Goal: Register for event/course

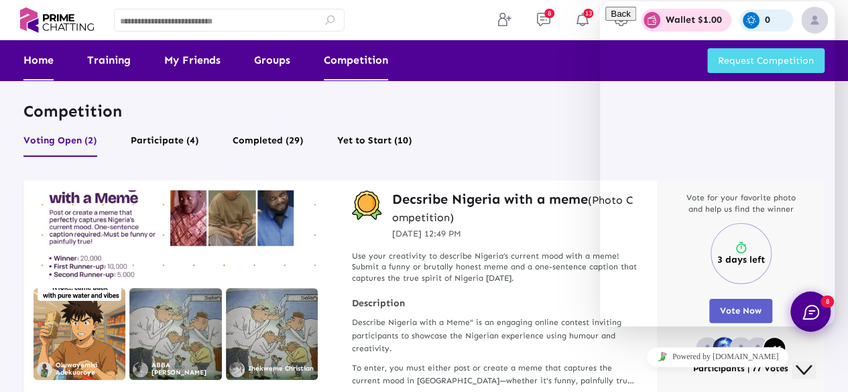
click at [42, 58] on link "Home" at bounding box center [38, 60] width 30 height 40
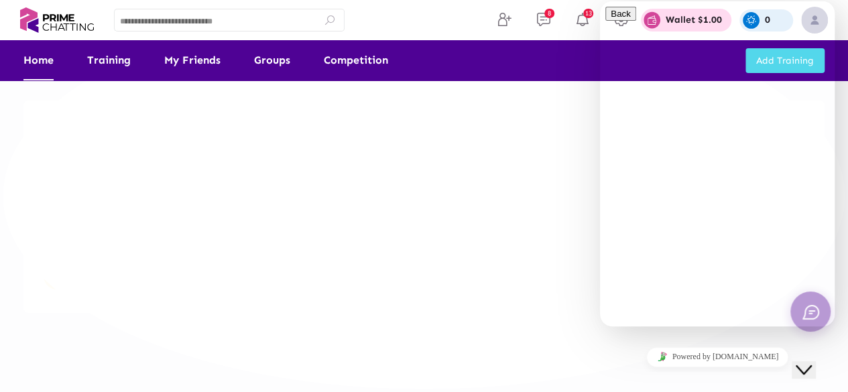
click at [807, 362] on icon "Close Chat This icon closes the chat window." at bounding box center [804, 370] width 16 height 16
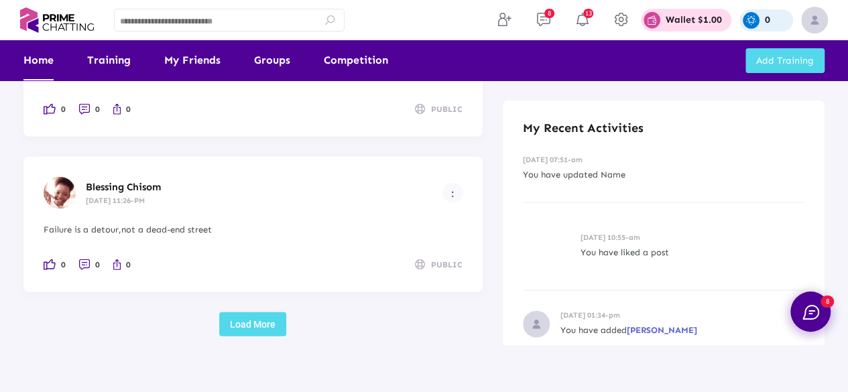
scroll to position [1633, 0]
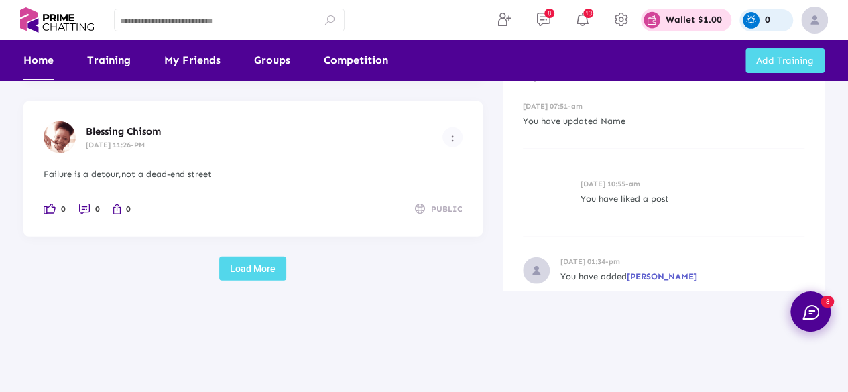
click at [251, 272] on button "Load More" at bounding box center [252, 269] width 67 height 24
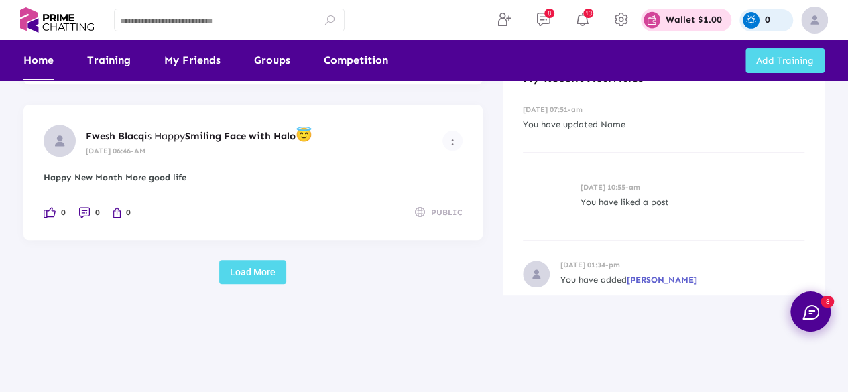
scroll to position [3189, 0]
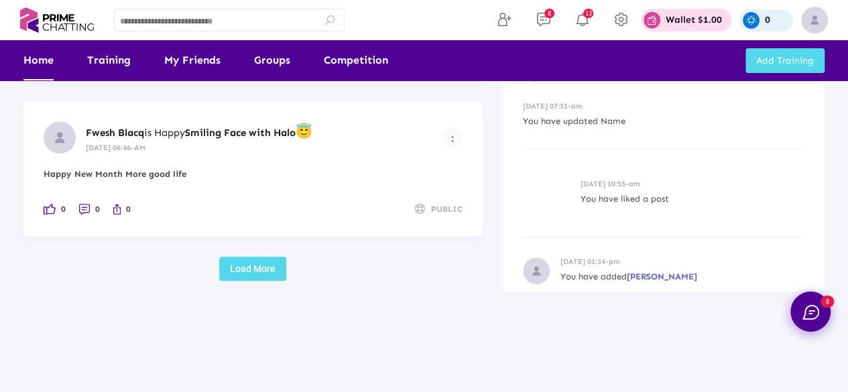
click at [266, 272] on button "Load More" at bounding box center [252, 269] width 67 height 24
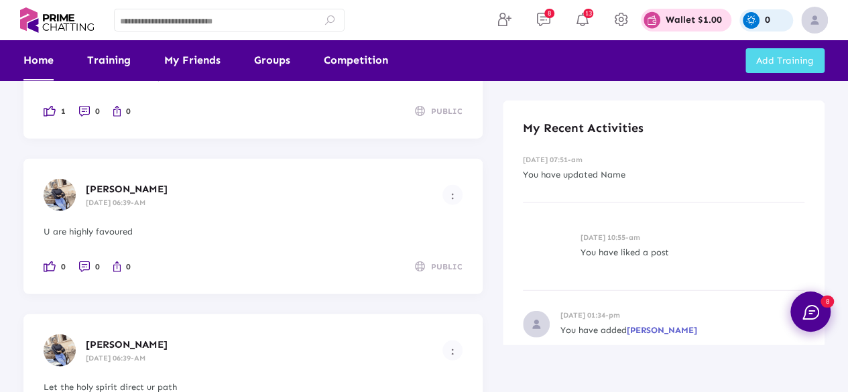
scroll to position [4745, 0]
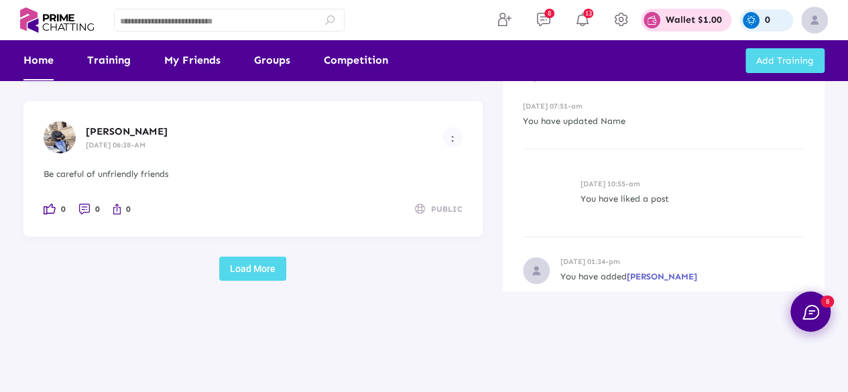
click at [268, 264] on button "Load More" at bounding box center [252, 269] width 67 height 24
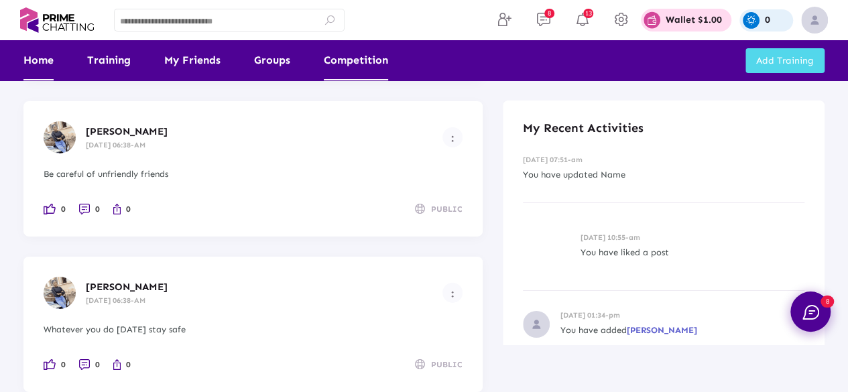
click at [349, 58] on link "Competition" at bounding box center [356, 60] width 64 height 40
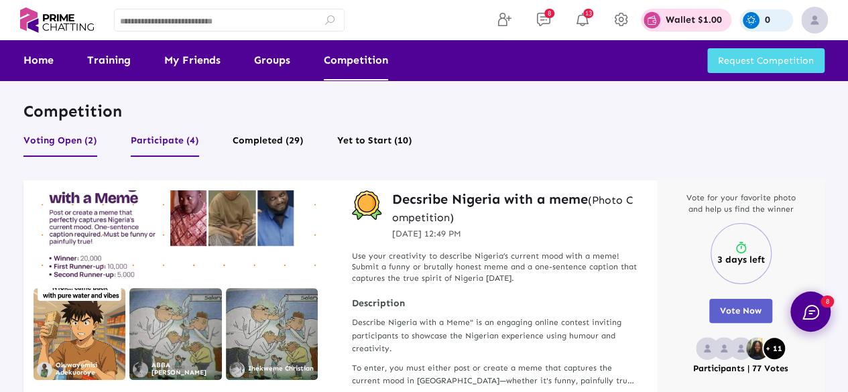
click at [183, 146] on button "Participate (4)" at bounding box center [165, 143] width 68 height 25
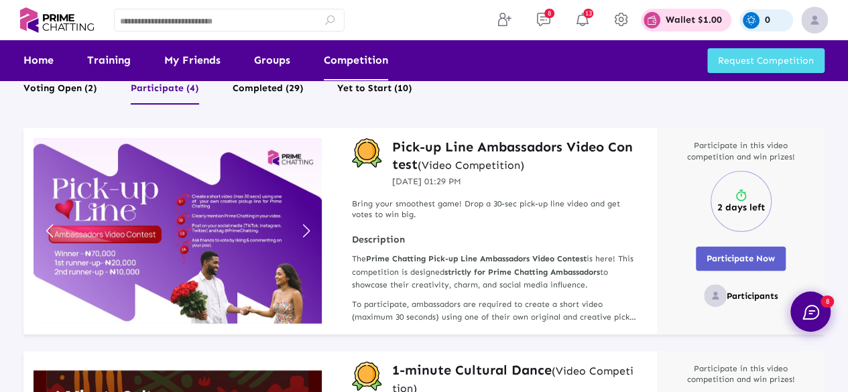
scroll to position [51, 0]
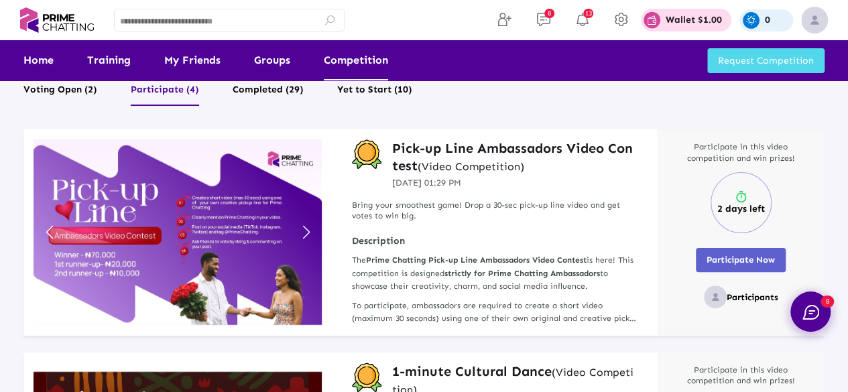
click at [492, 149] on h3 "Pick-up Line Ambassadors Video Contest (Video Competition)" at bounding box center [514, 157] width 245 height 35
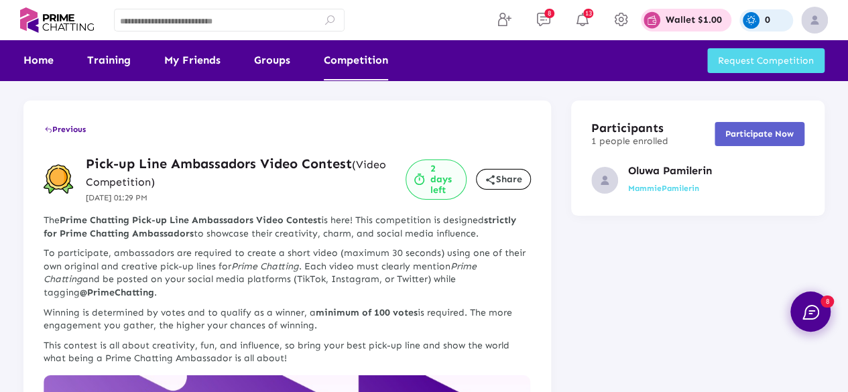
click at [349, 62] on link "Competition" at bounding box center [356, 60] width 64 height 40
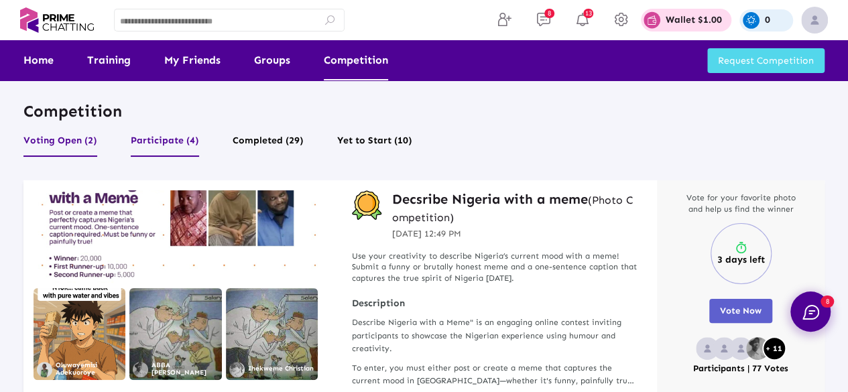
click at [185, 140] on button "Participate (4)" at bounding box center [165, 143] width 68 height 25
